Goal: Find specific page/section: Find specific page/section

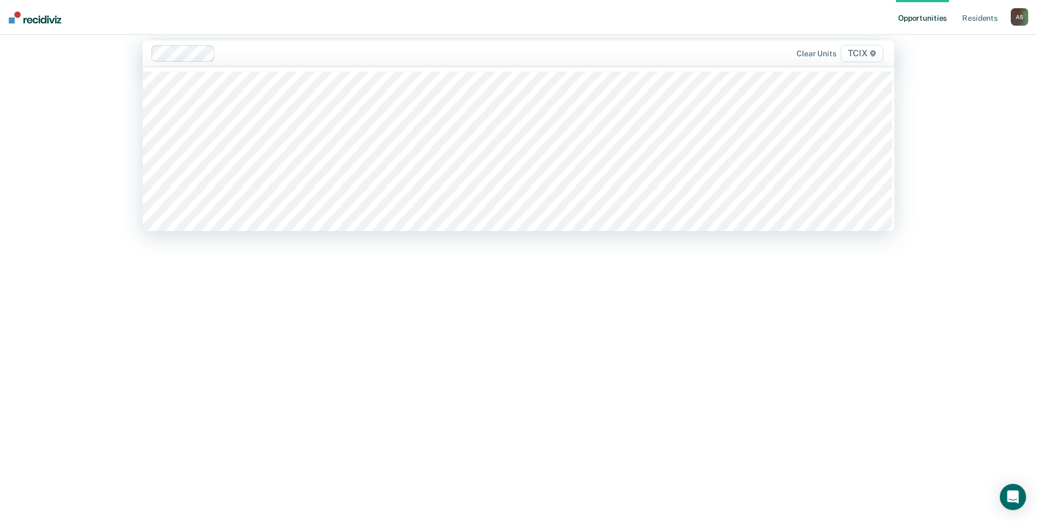
scroll to position [15, 0]
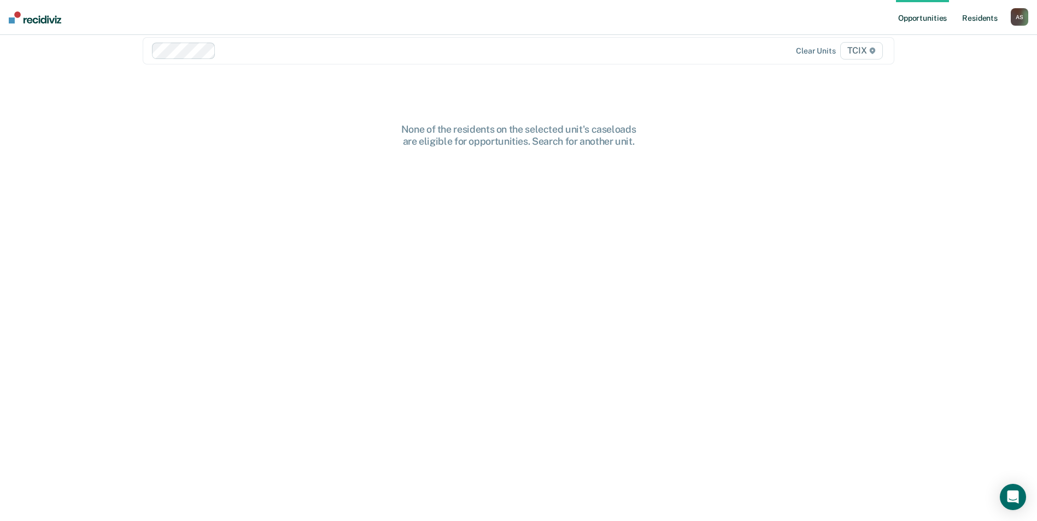
click at [968, 21] on link "Resident s" at bounding box center [980, 17] width 40 height 35
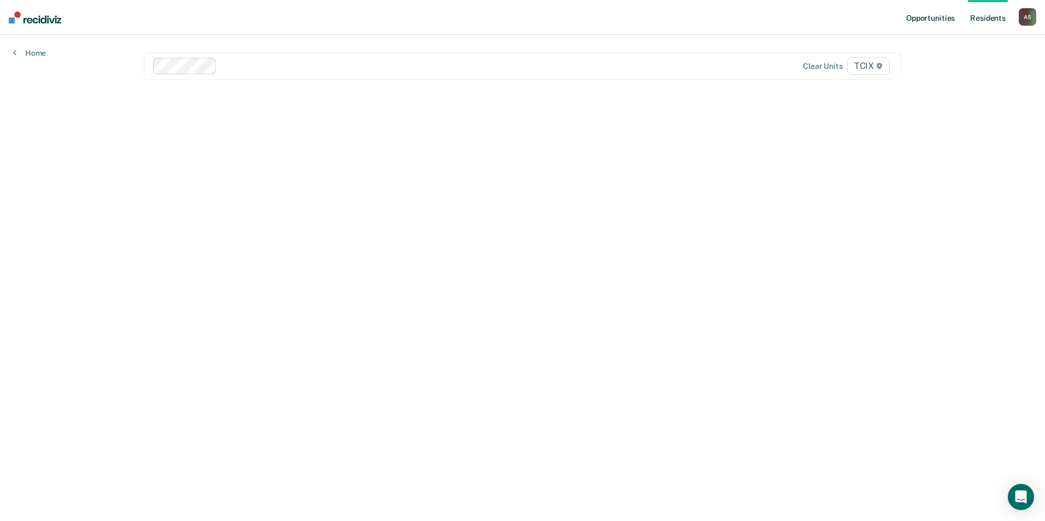
click at [932, 21] on link "Opportunities" at bounding box center [930, 17] width 53 height 35
click at [45, 20] on img at bounding box center [35, 17] width 52 height 12
click at [1015, 10] on div "A S" at bounding box center [1018, 16] width 17 height 17
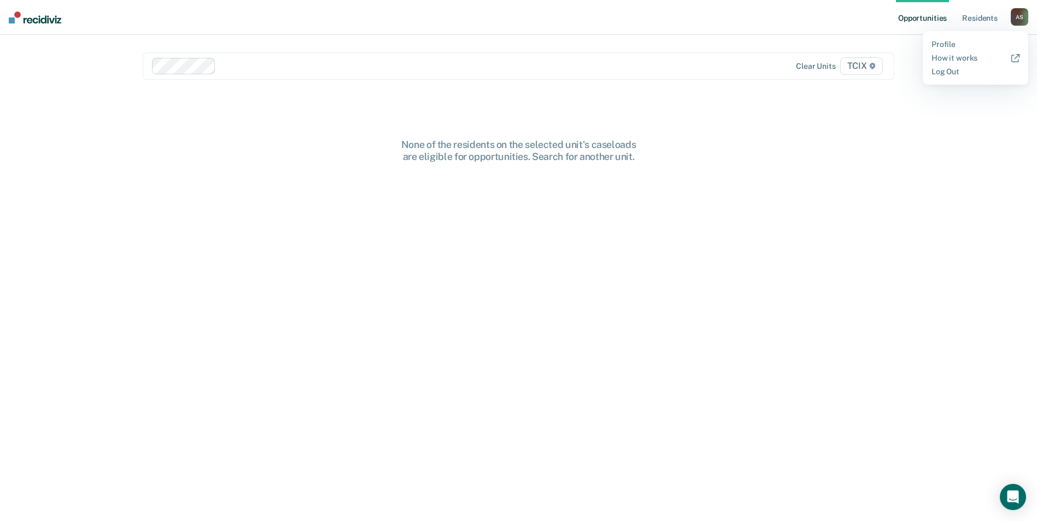
click at [586, 248] on div "None of the residents on the selected unit's caseloads are eligible for opportu…" at bounding box center [518, 338] width 751 height 399
click at [15, 10] on nav "Opportunities Resident s [PERSON_NAME] A S Profile How it works Log Out" at bounding box center [518, 17] width 1037 height 35
click at [19, 23] on nav "Opportunities Resident s [PERSON_NAME] A S Profile How it works Log Out" at bounding box center [518, 17] width 1037 height 35
click at [29, 23] on img at bounding box center [35, 17] width 52 height 12
click at [965, 20] on link "Resident s" at bounding box center [980, 17] width 40 height 35
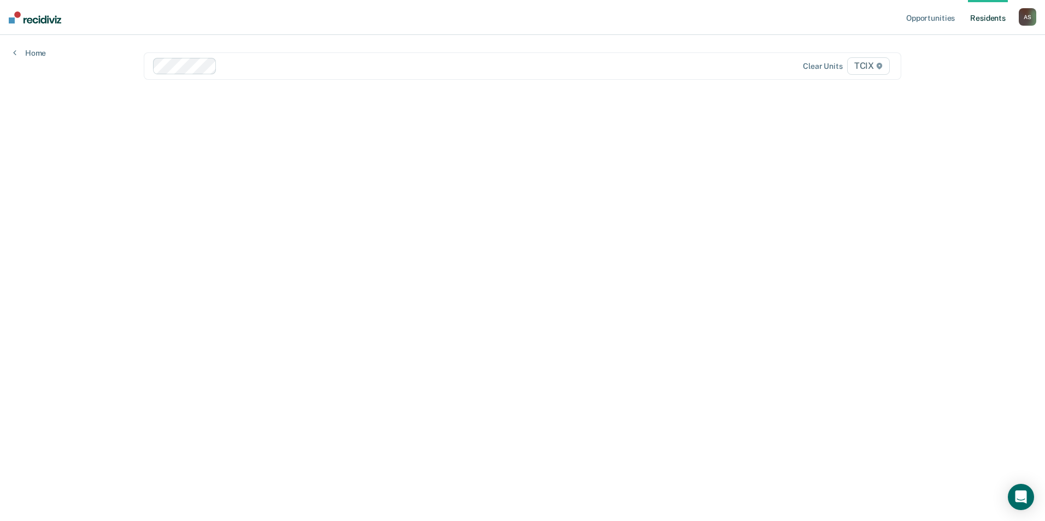
click at [40, 241] on div "Opportunities Resident s [PERSON_NAME] A S Profile How it works Log Out Home Cl…" at bounding box center [522, 260] width 1045 height 521
